Goal: Task Accomplishment & Management: Complete application form

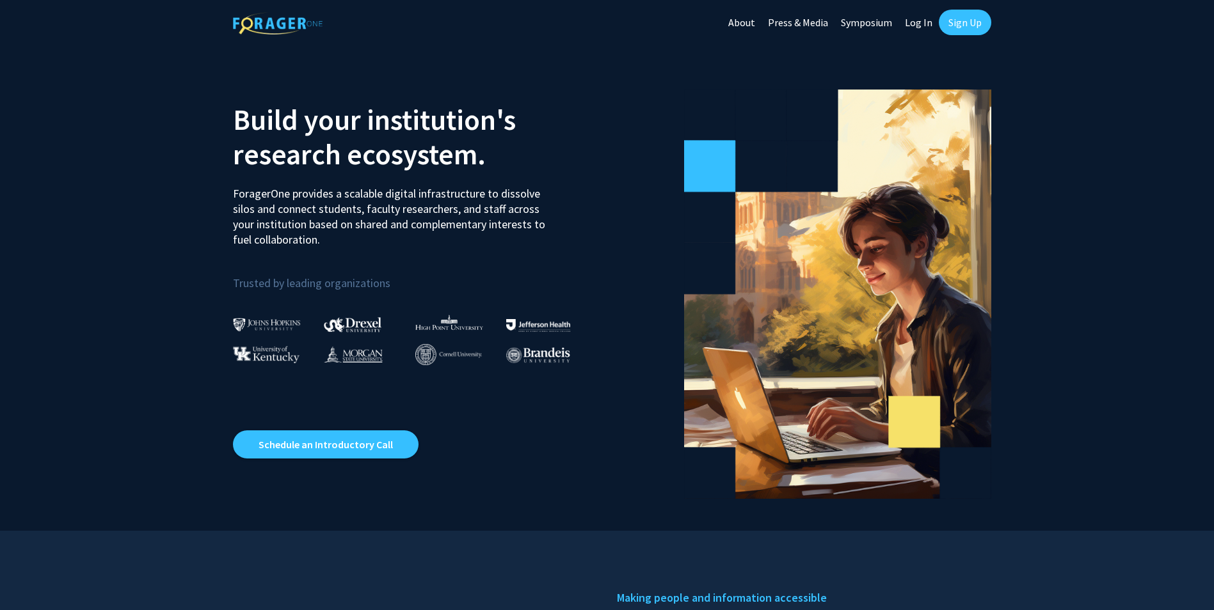
click at [969, 19] on link "Sign Up" at bounding box center [965, 23] width 52 height 26
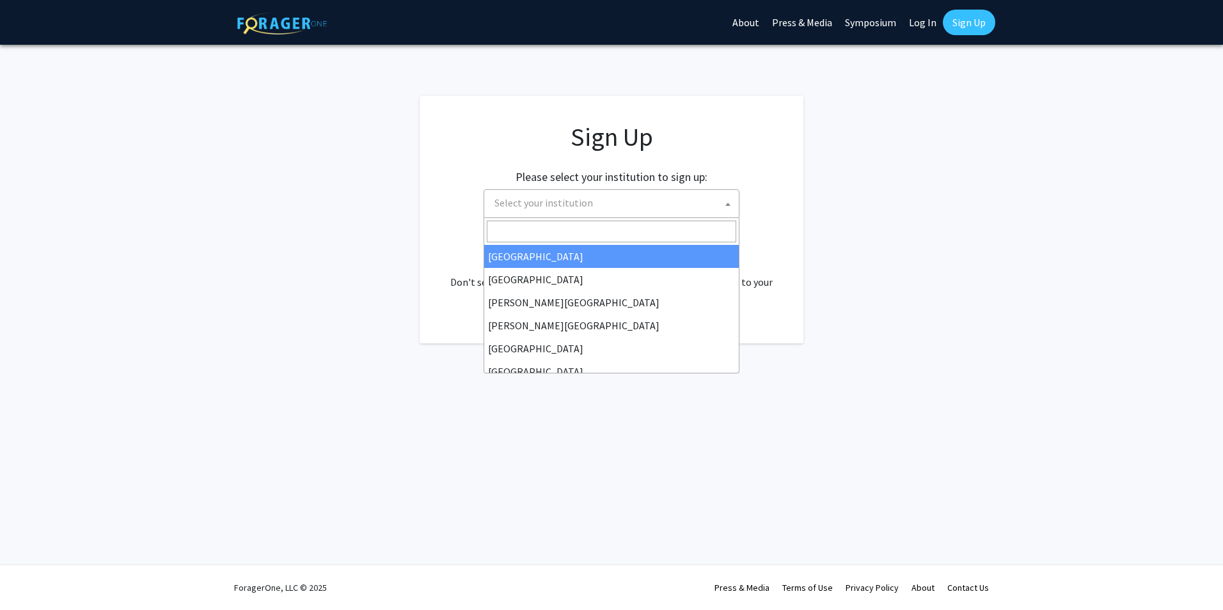
click at [676, 205] on span "Select your institution" at bounding box center [614, 203] width 250 height 26
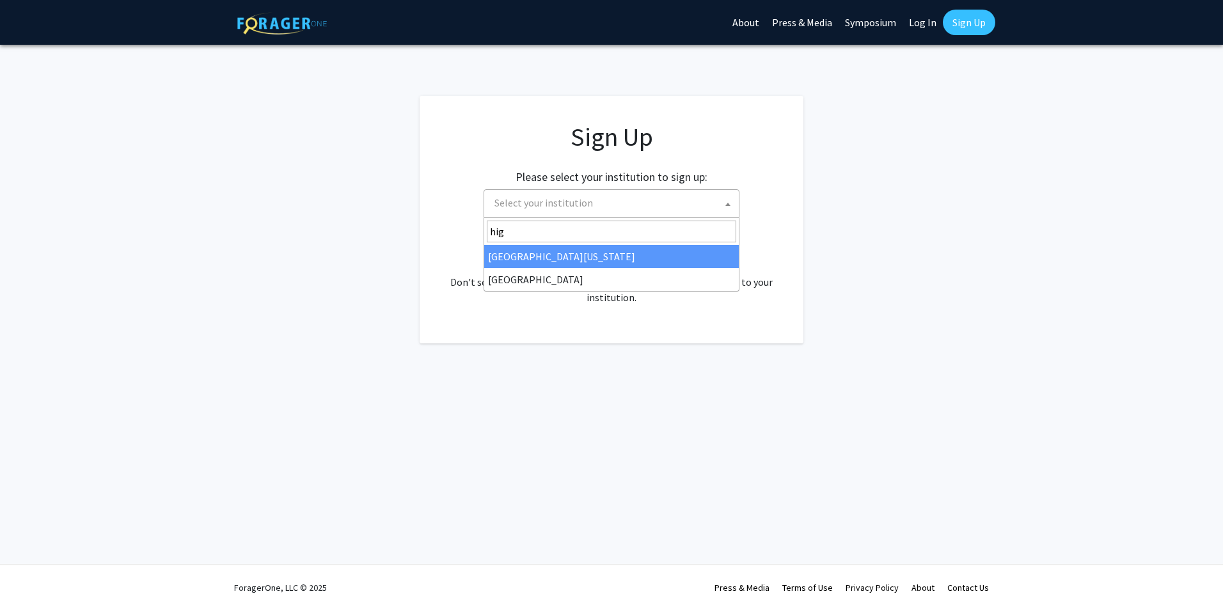
type input "high"
select select "2"
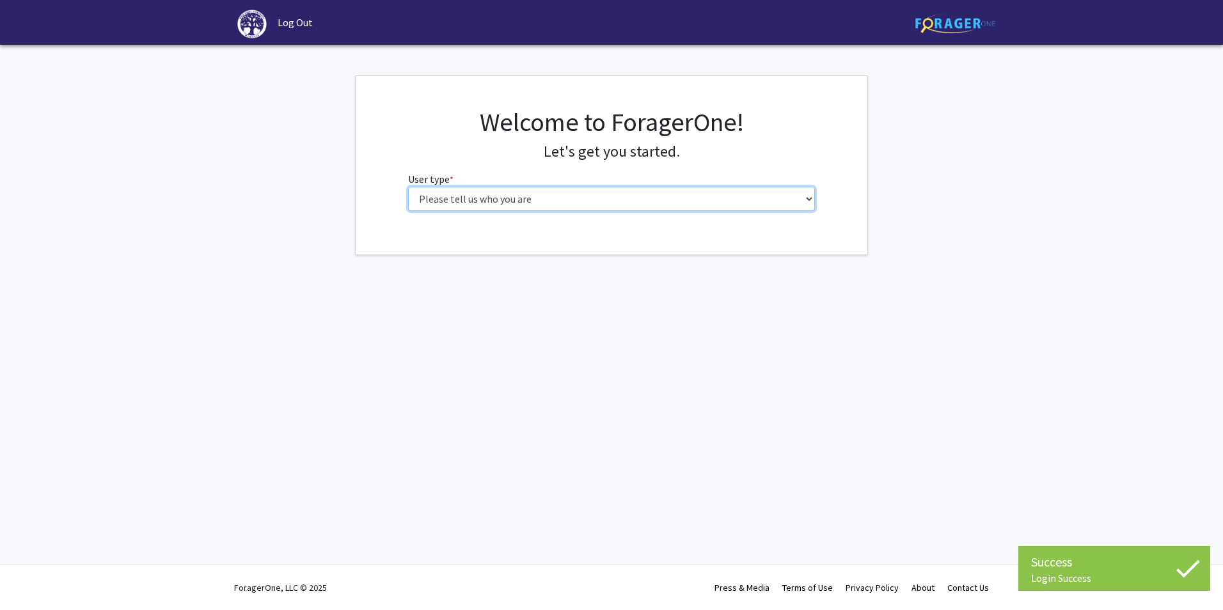
click at [530, 201] on select "Please tell us who you are Undergraduate Student Master's Student Doctoral Cand…" at bounding box center [612, 199] width 408 height 24
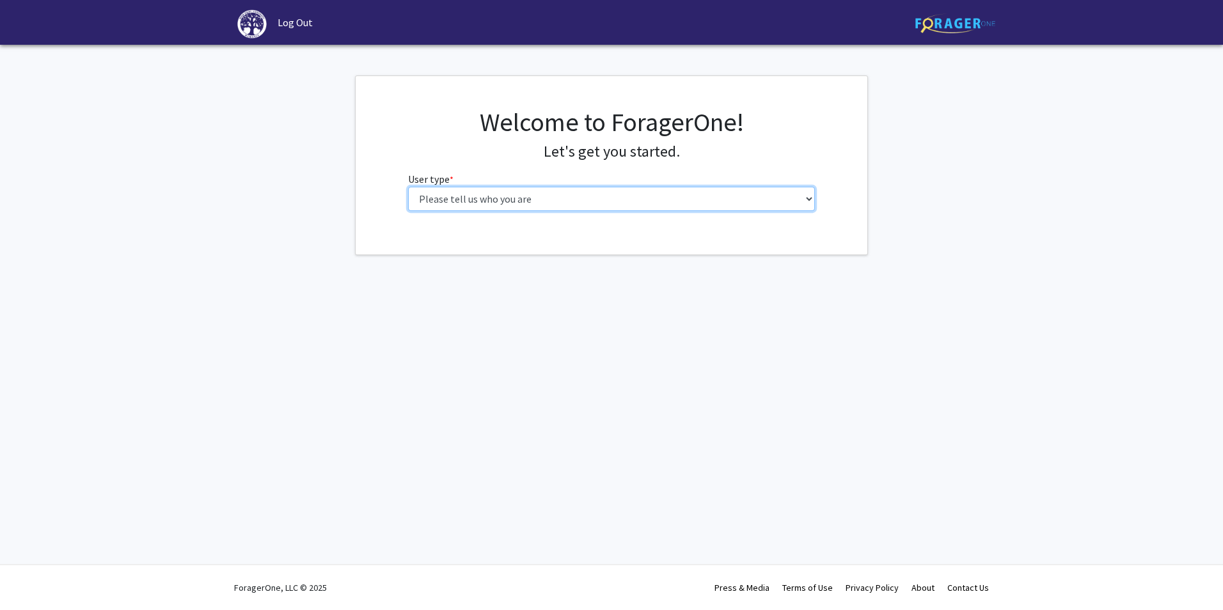
select select "6: adminAssistant"
click at [408, 187] on select "Please tell us who you are Undergraduate Student Master's Student Doctoral Cand…" at bounding box center [612, 199] width 408 height 24
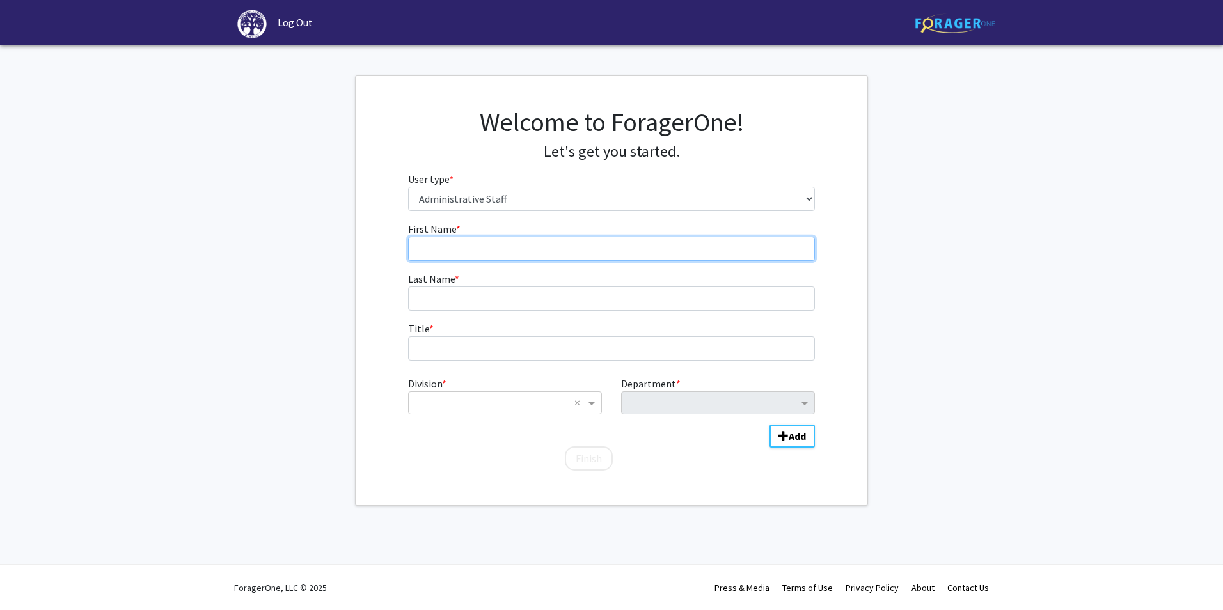
click at [457, 254] on input "First Name * required" at bounding box center [612, 249] width 408 height 24
type input "[PERSON_NAME]"
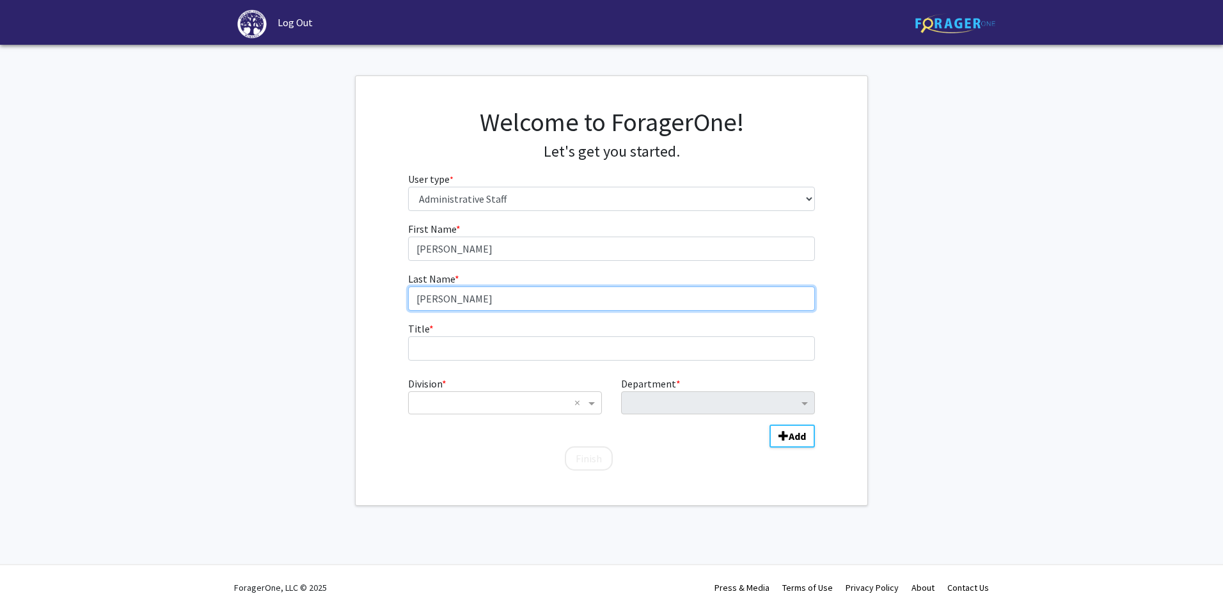
type input "[PERSON_NAME]"
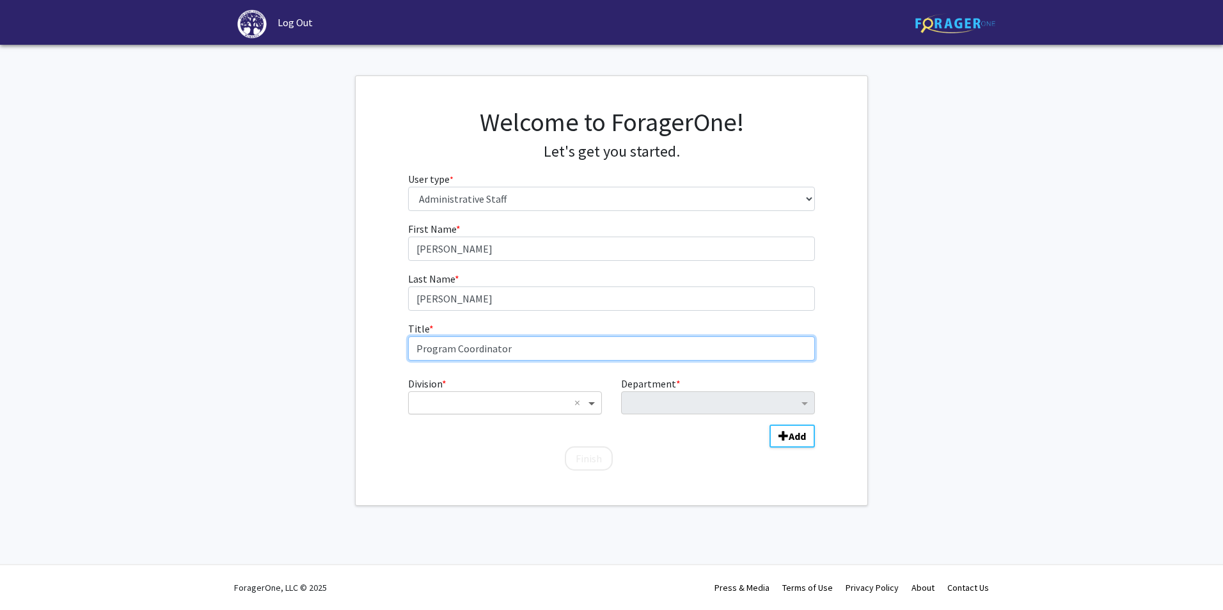
type input "Program Coordinator"
click at [587, 401] on span "Division" at bounding box center [593, 402] width 16 height 15
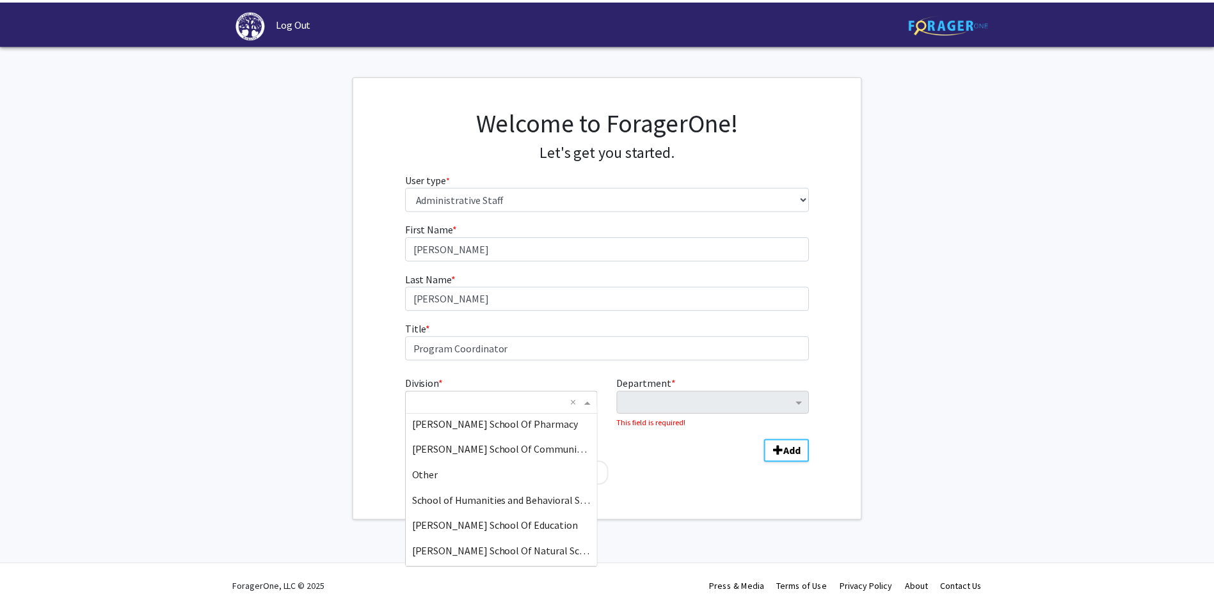
scroll to position [128, 0]
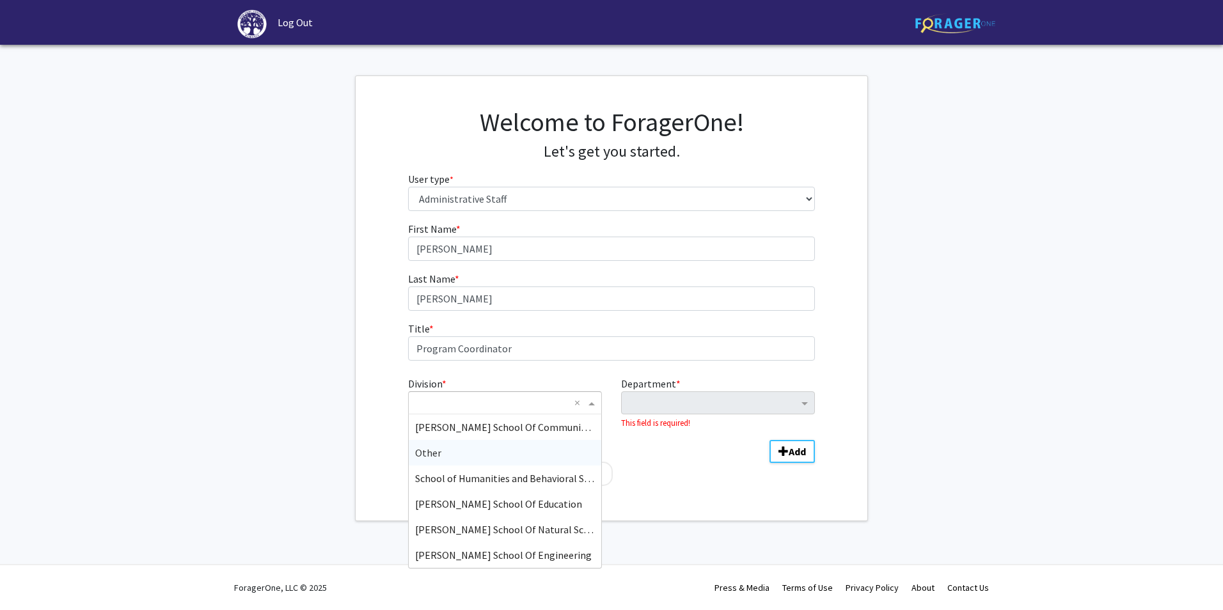
click at [528, 451] on div "Other" at bounding box center [505, 453] width 193 height 26
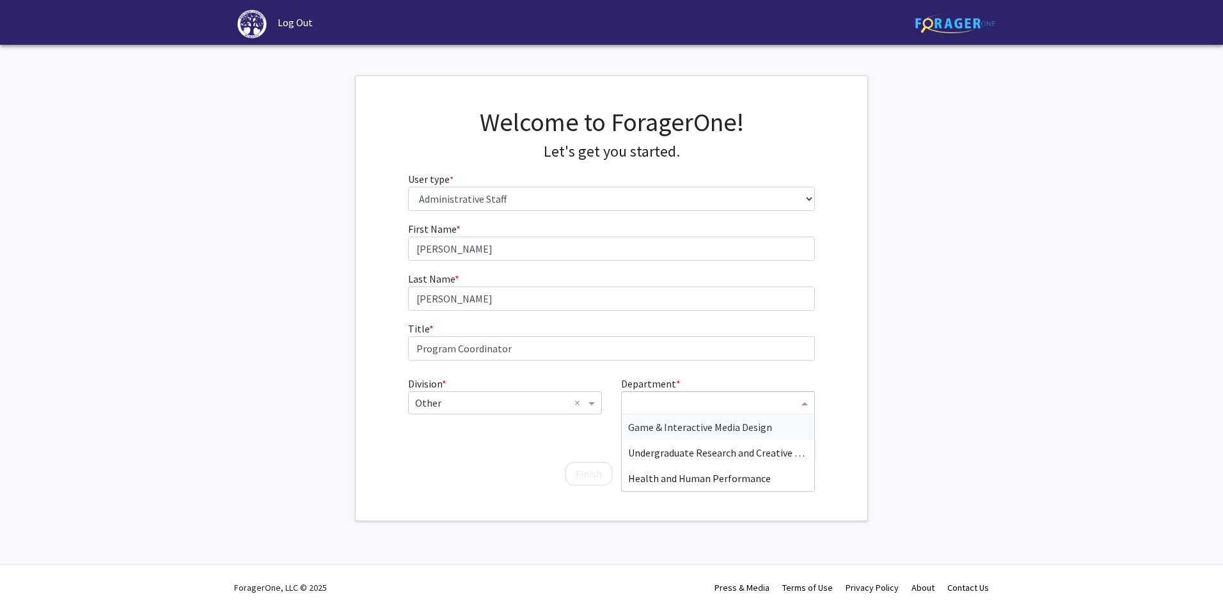
click at [736, 405] on input "Department" at bounding box center [713, 403] width 170 height 15
click at [744, 454] on span "Undergraduate Research and Creative Works" at bounding box center [725, 453] width 194 height 13
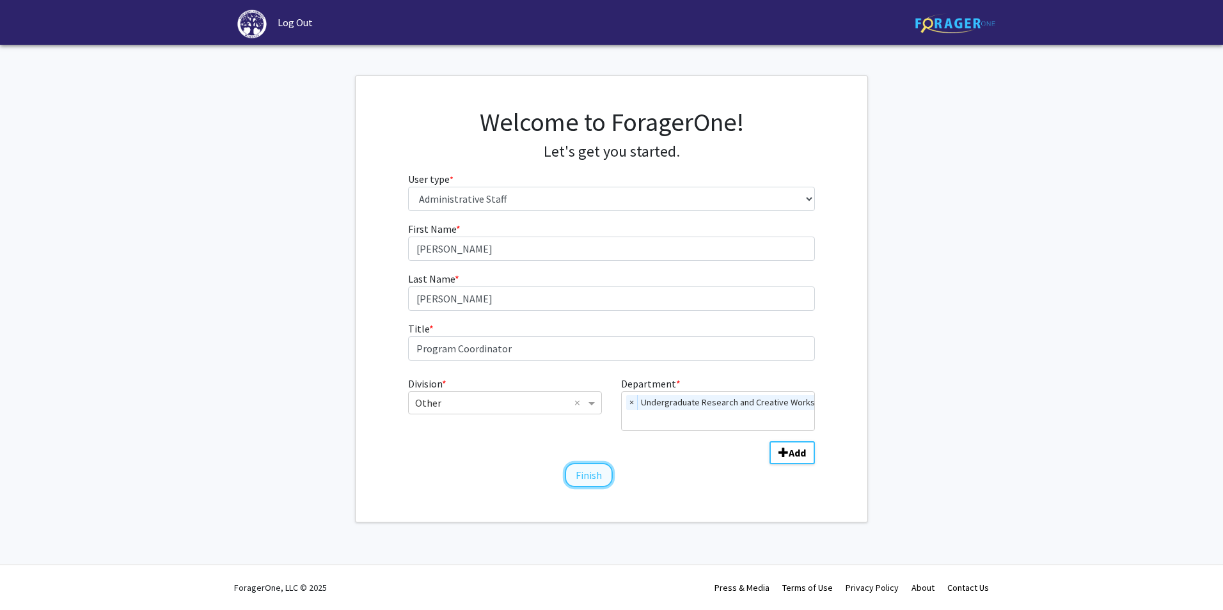
click at [599, 479] on button "Finish" at bounding box center [589, 475] width 48 height 24
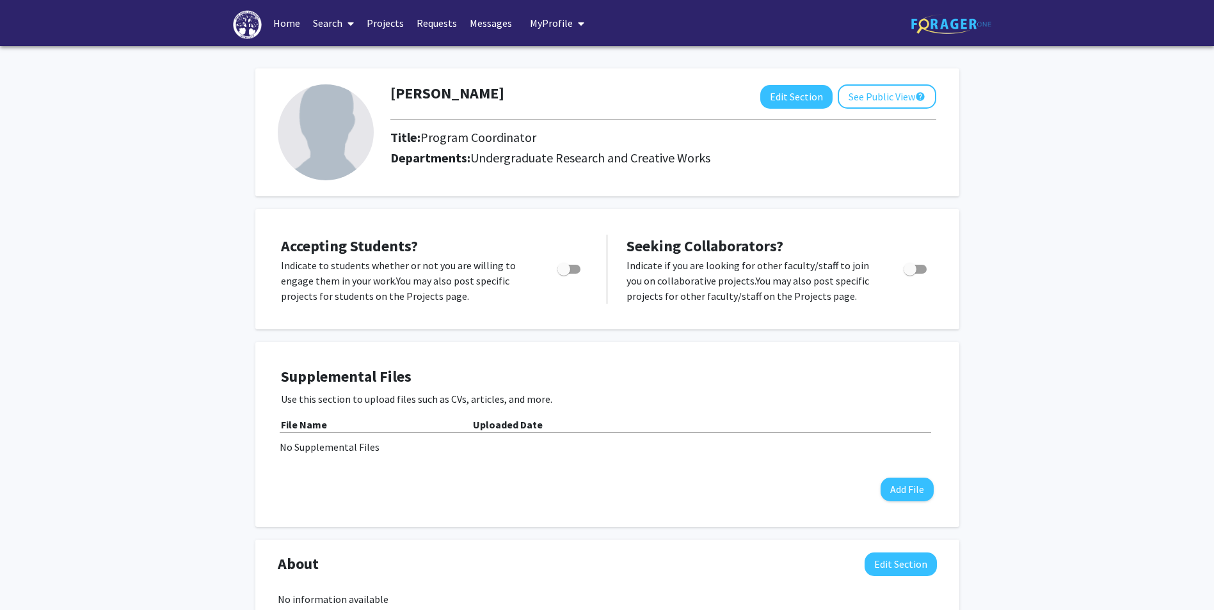
click at [385, 22] on link "Projects" at bounding box center [385, 23] width 50 height 45
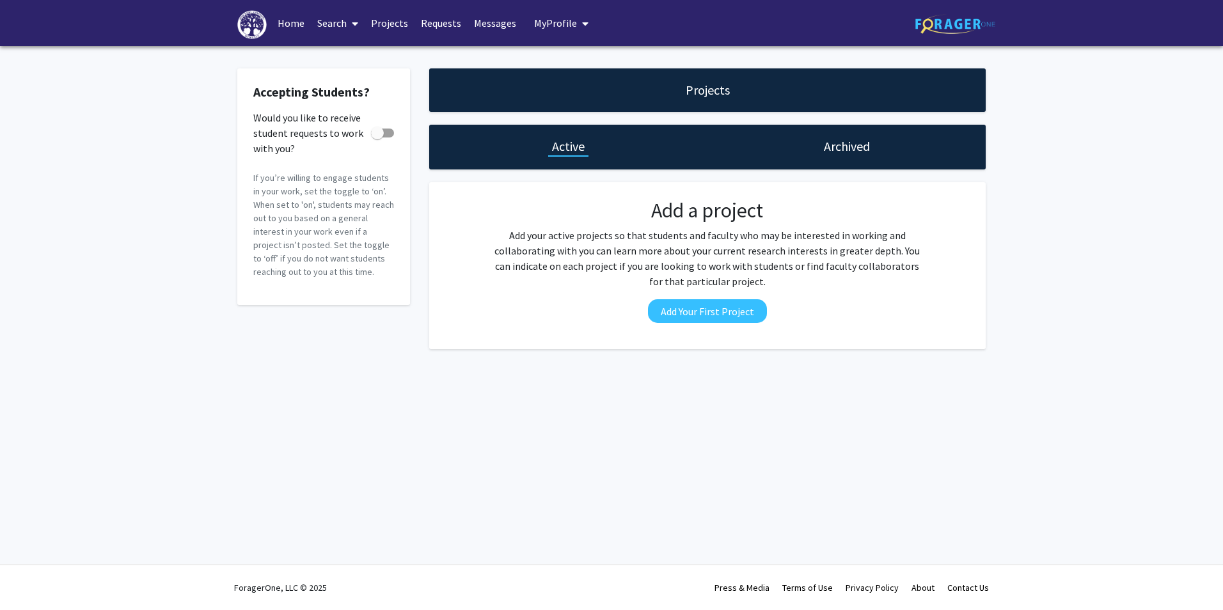
click at [331, 22] on link "Search" at bounding box center [338, 23] width 54 height 45
click at [342, 62] on span "Faculty/Staff" at bounding box center [358, 59] width 94 height 26
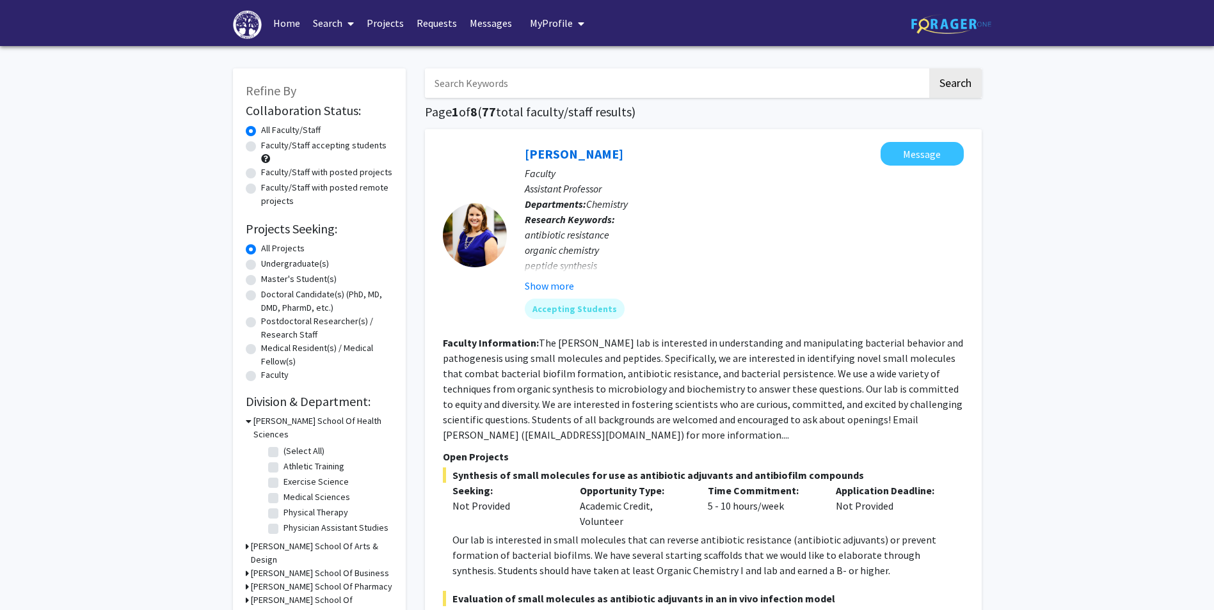
click at [319, 22] on link "Search" at bounding box center [333, 23] width 54 height 45
click at [349, 86] on span "Students" at bounding box center [345, 85] width 78 height 26
